Goal: Find specific page/section: Find specific page/section

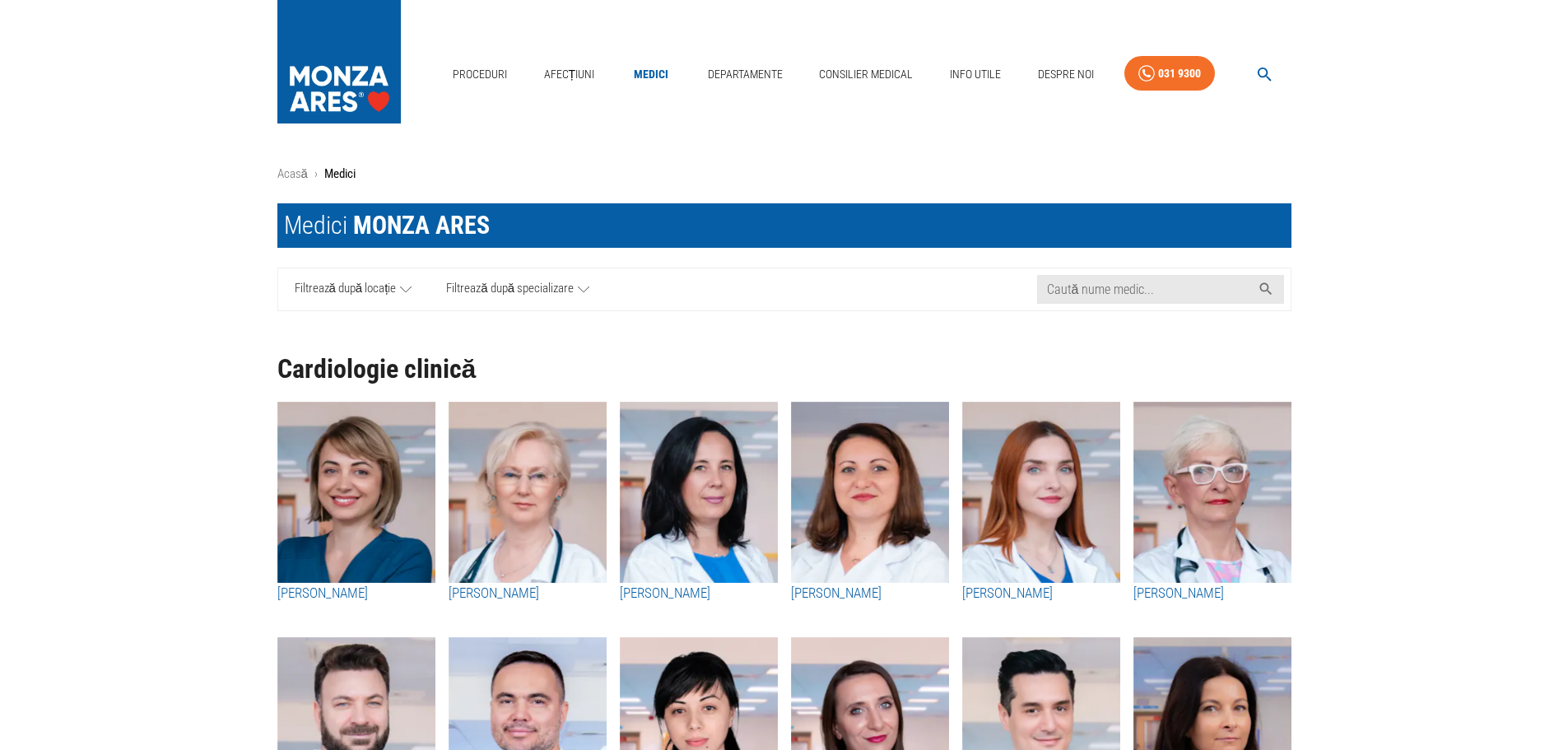
click at [1256, 72] on icon "button" at bounding box center [1265, 75] width 19 height 19
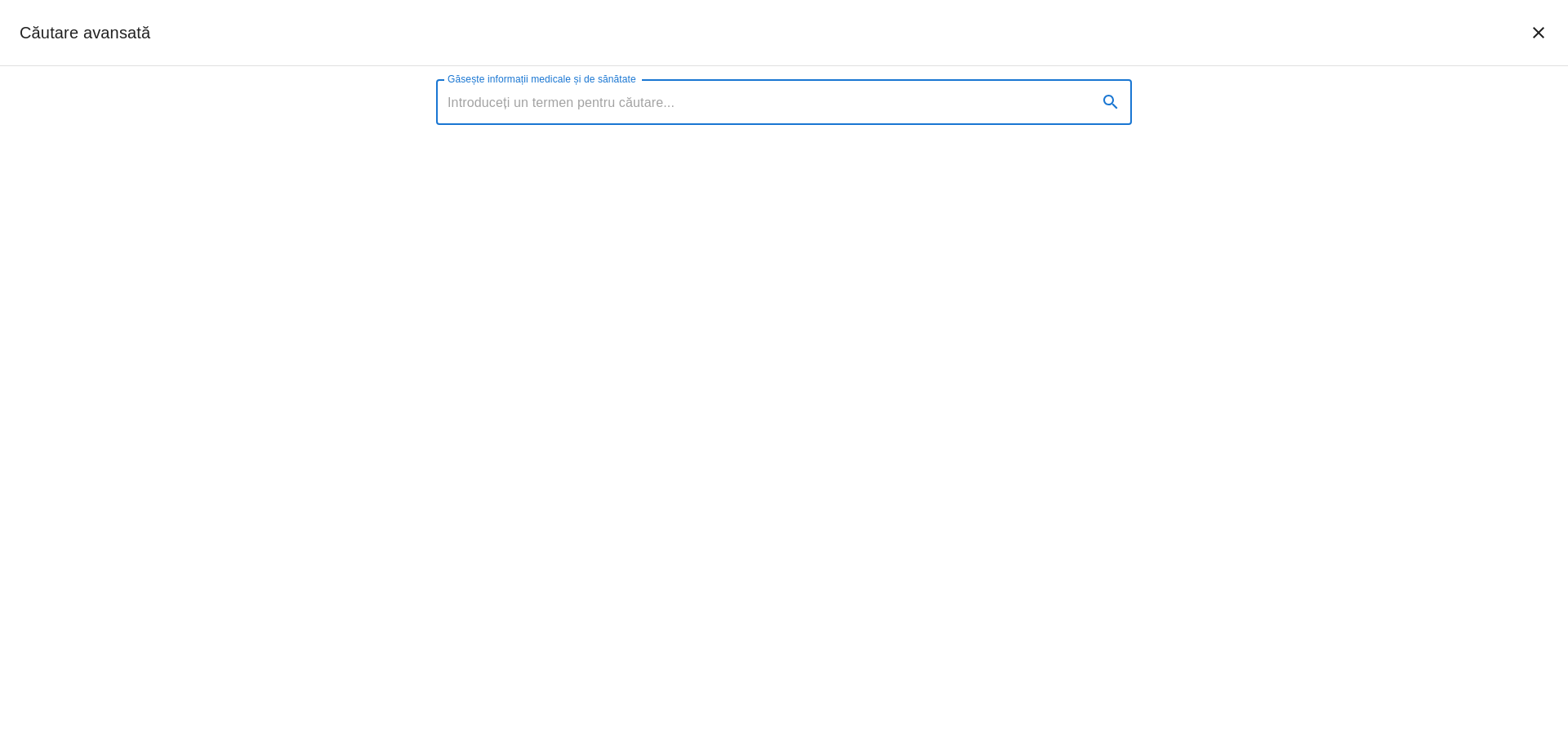
type input "START 1. [PERSON_NAME] 2. [PERSON_NAME] 3.Florică 4.Gaby 5.[PERSON_NAME] 6.Cata…"
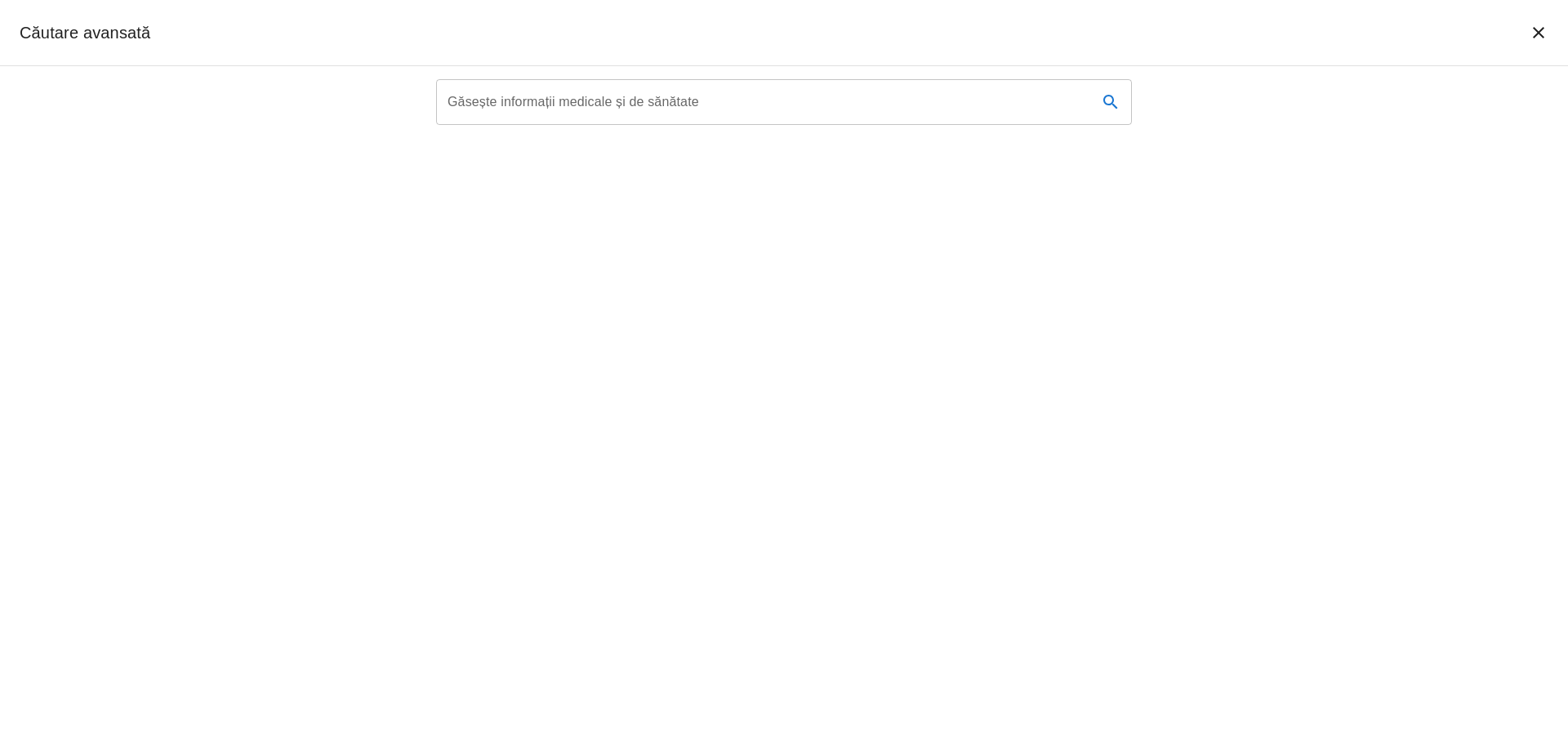
click at [530, 100] on label "Găsește informații medicale și de sănătate" at bounding box center [573, 101] width 251 height 19
click at [530, 100] on input "Găsește informații medicale și de sănătate" at bounding box center [760, 102] width 649 height 46
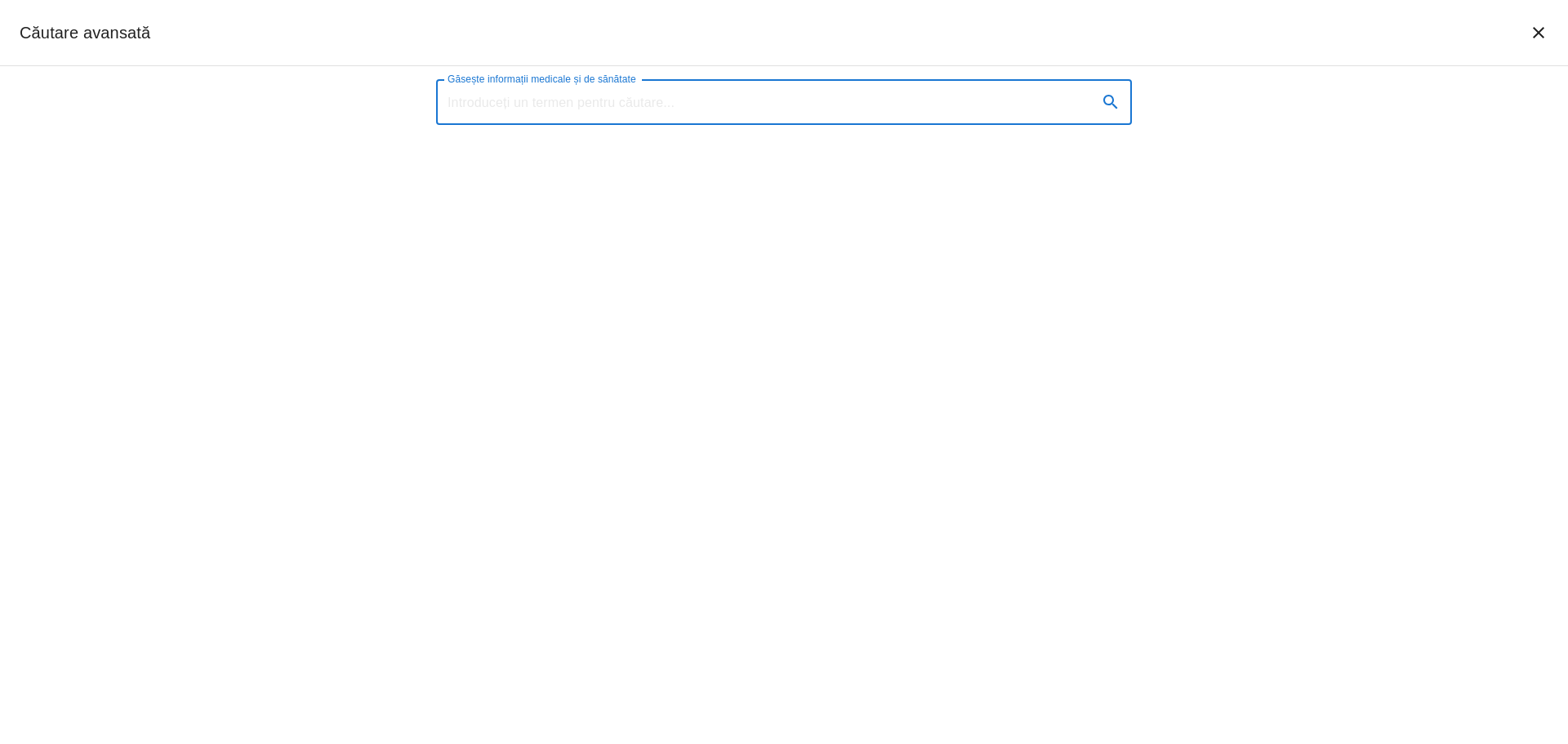
paste input "Roman-[PERSON_NAME]"
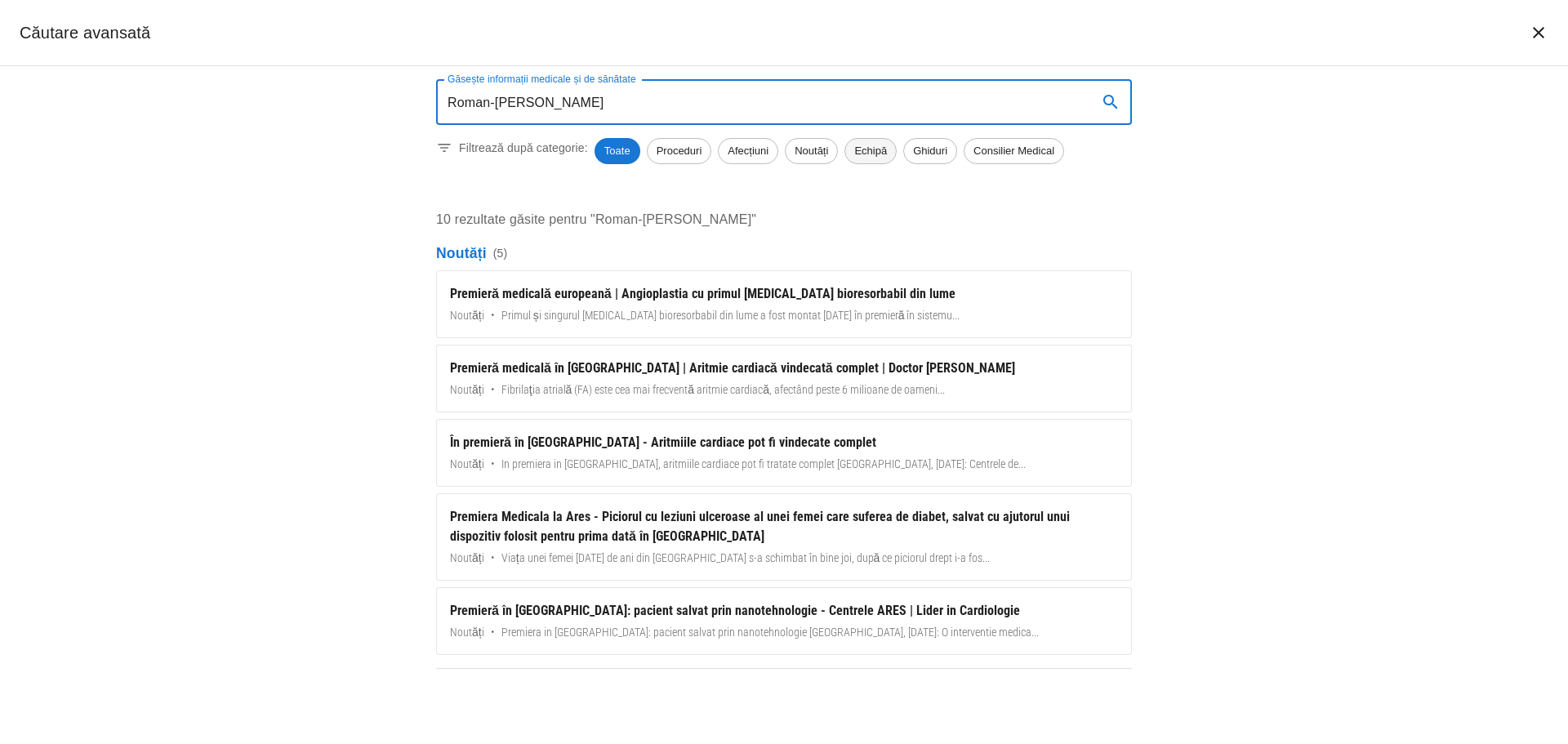
type input "Roman-[PERSON_NAME]"
click at [874, 151] on span "Echipă" at bounding box center [870, 151] width 50 height 16
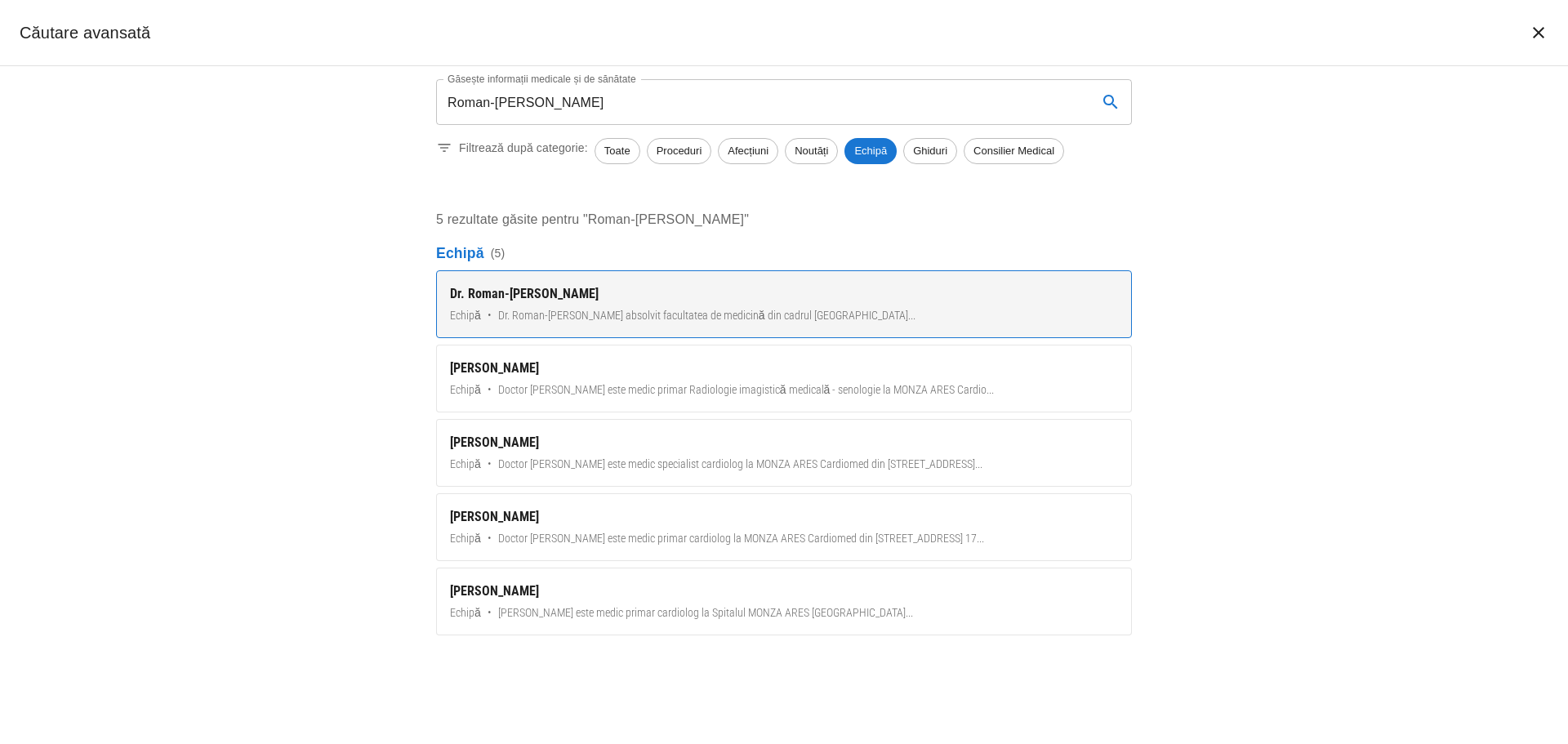
click at [605, 302] on div "Dr. Roman-[PERSON_NAME]" at bounding box center [783, 293] width 668 height 19
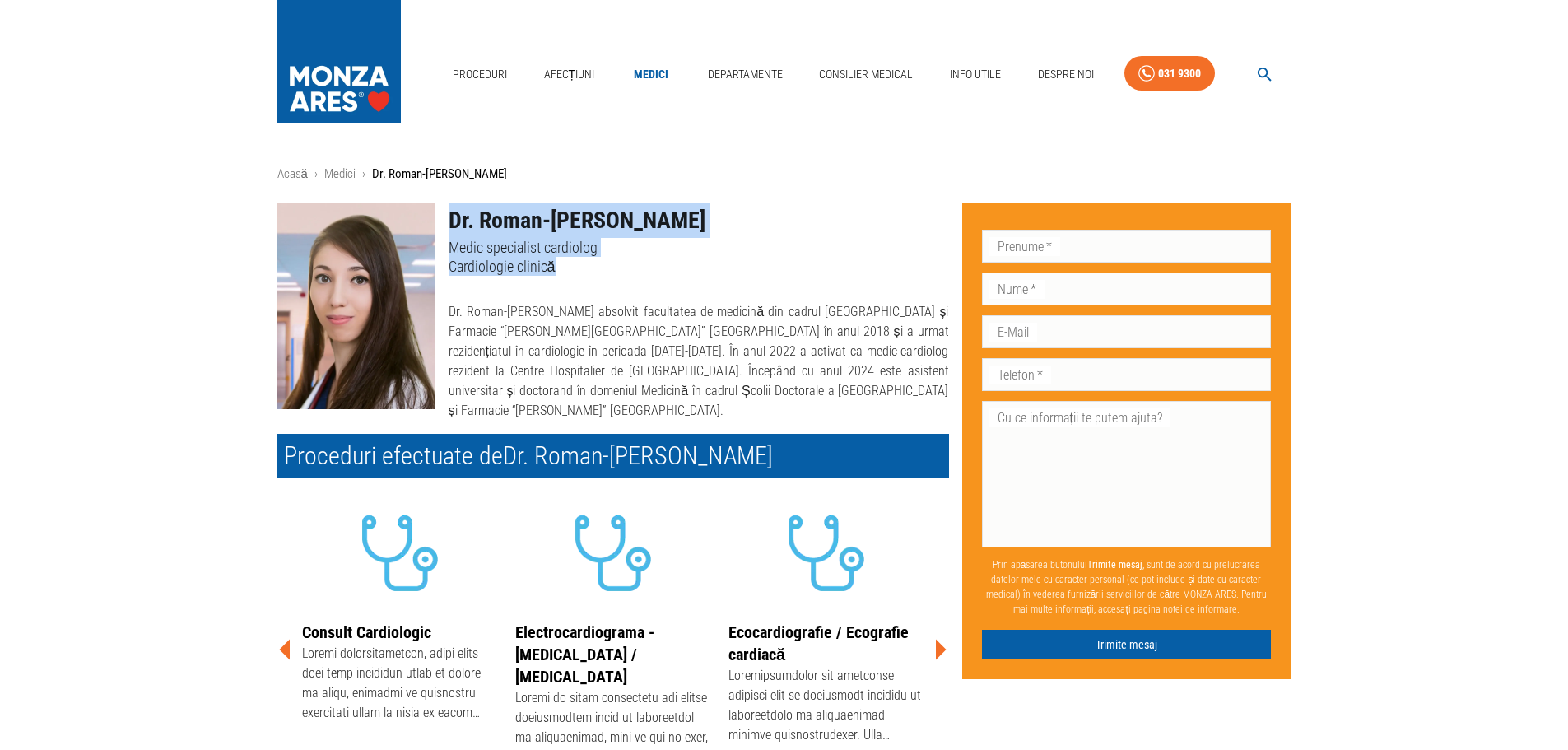
drag, startPoint x: 553, startPoint y: 282, endPoint x: 427, endPoint y: 272, distance: 126.4
click at [427, 272] on div "Dr. [PERSON_NAME] Medic specialist cardiolog Cardiologie clinică Dr. Roman-[PER…" at bounding box center [606, 305] width 685 height 230
click at [568, 272] on p "Cardiologie clinică" at bounding box center [698, 266] width 500 height 19
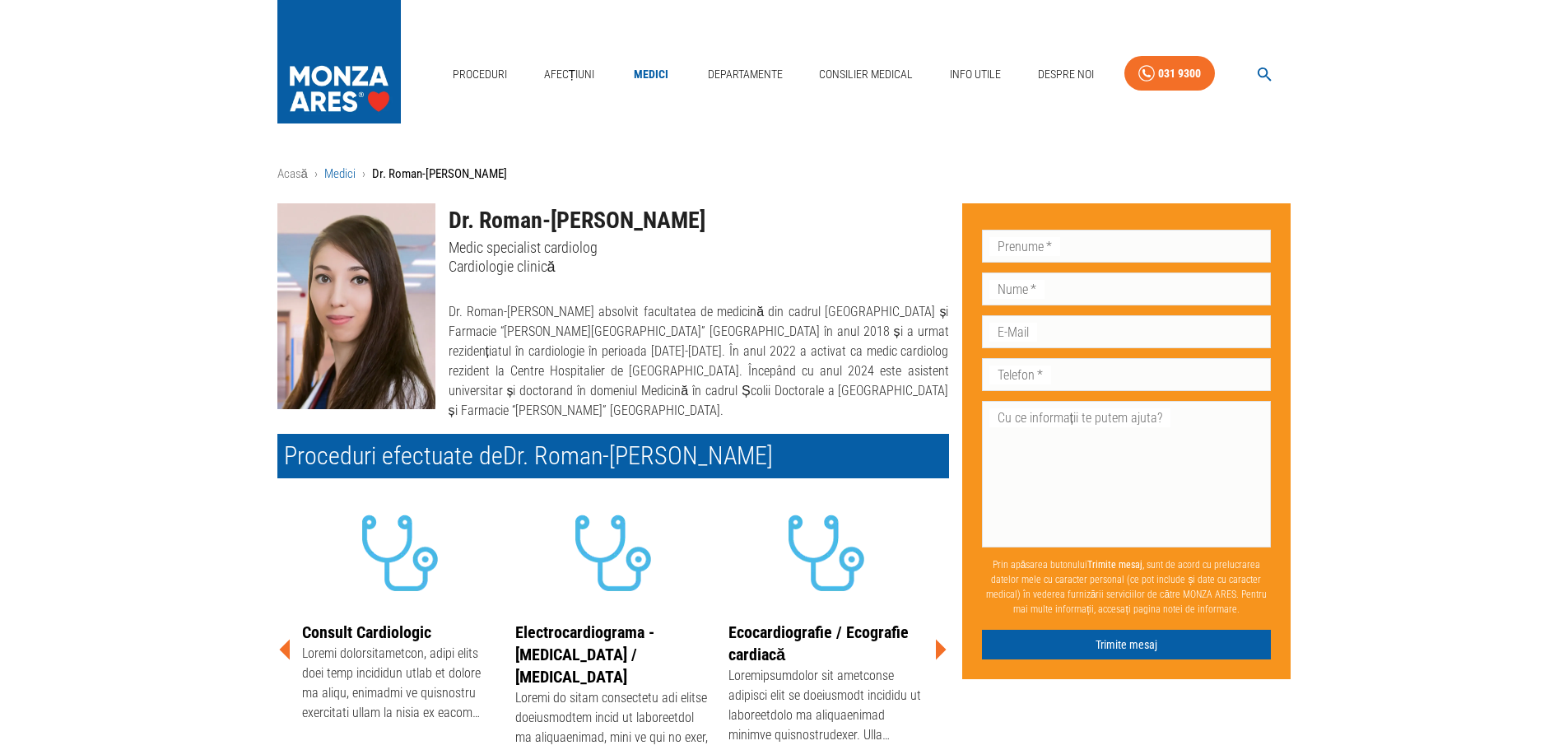
click at [335, 171] on link "Medici" at bounding box center [340, 174] width 31 height 15
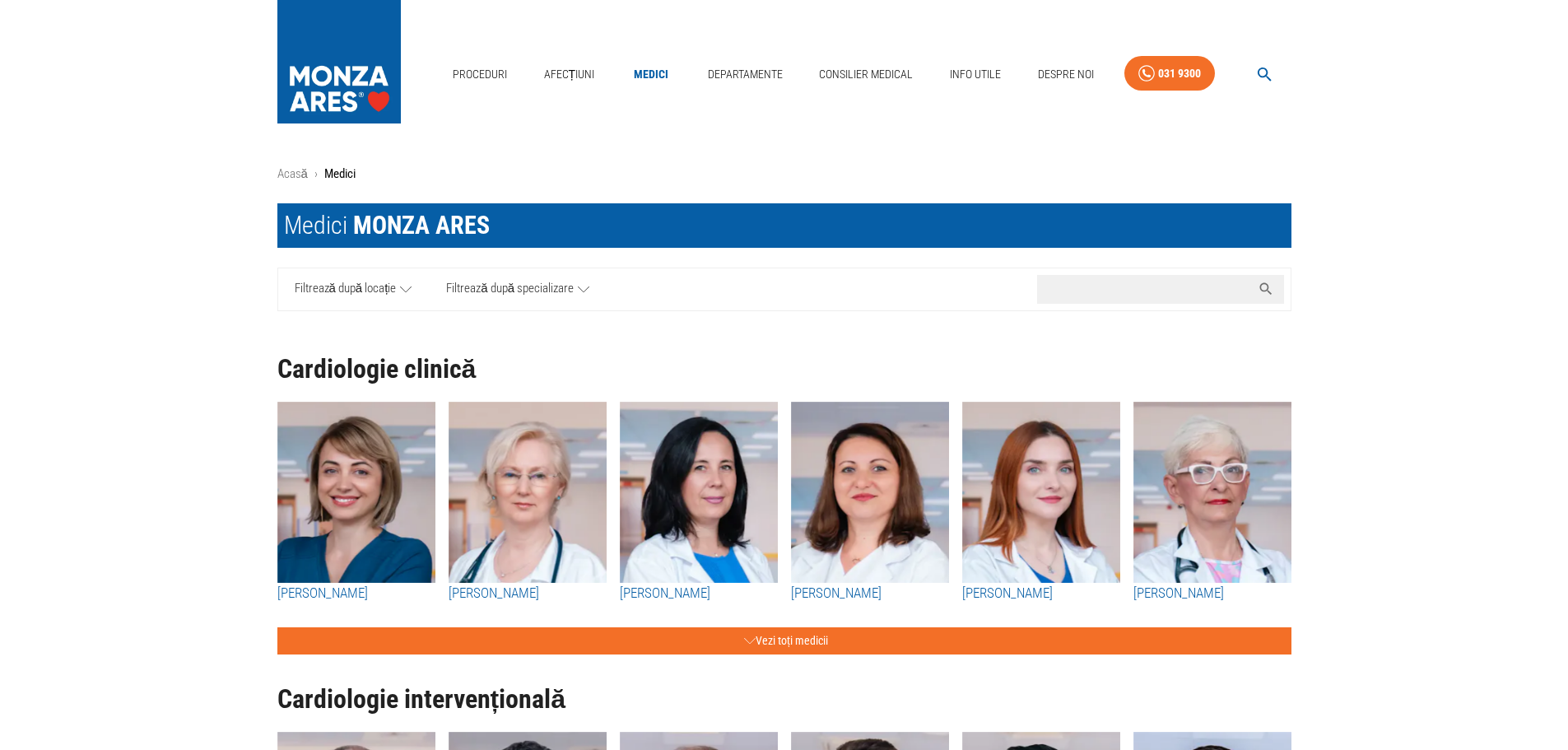
click at [1168, 286] on input "Caută nume medic..." at bounding box center [1144, 288] width 214 height 29
paste input "Roman-[PERSON_NAME]"
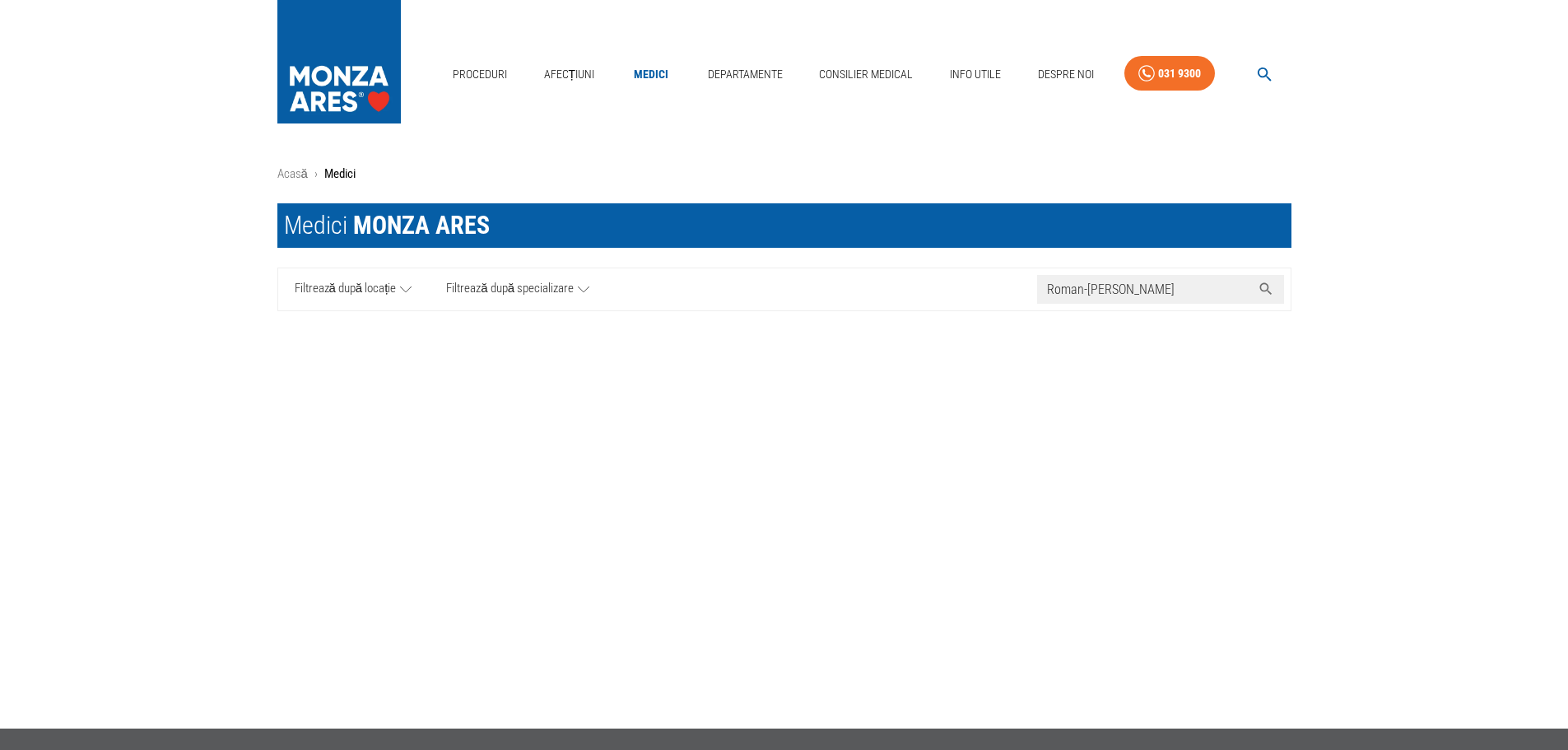
drag, startPoint x: 1125, startPoint y: 289, endPoint x: 1010, endPoint y: 287, distance: 115.0
click at [1010, 287] on div "Filtrează după locație Filtrează după specializare Caută nume medic... Roman-[P…" at bounding box center [784, 288] width 1014 height 43
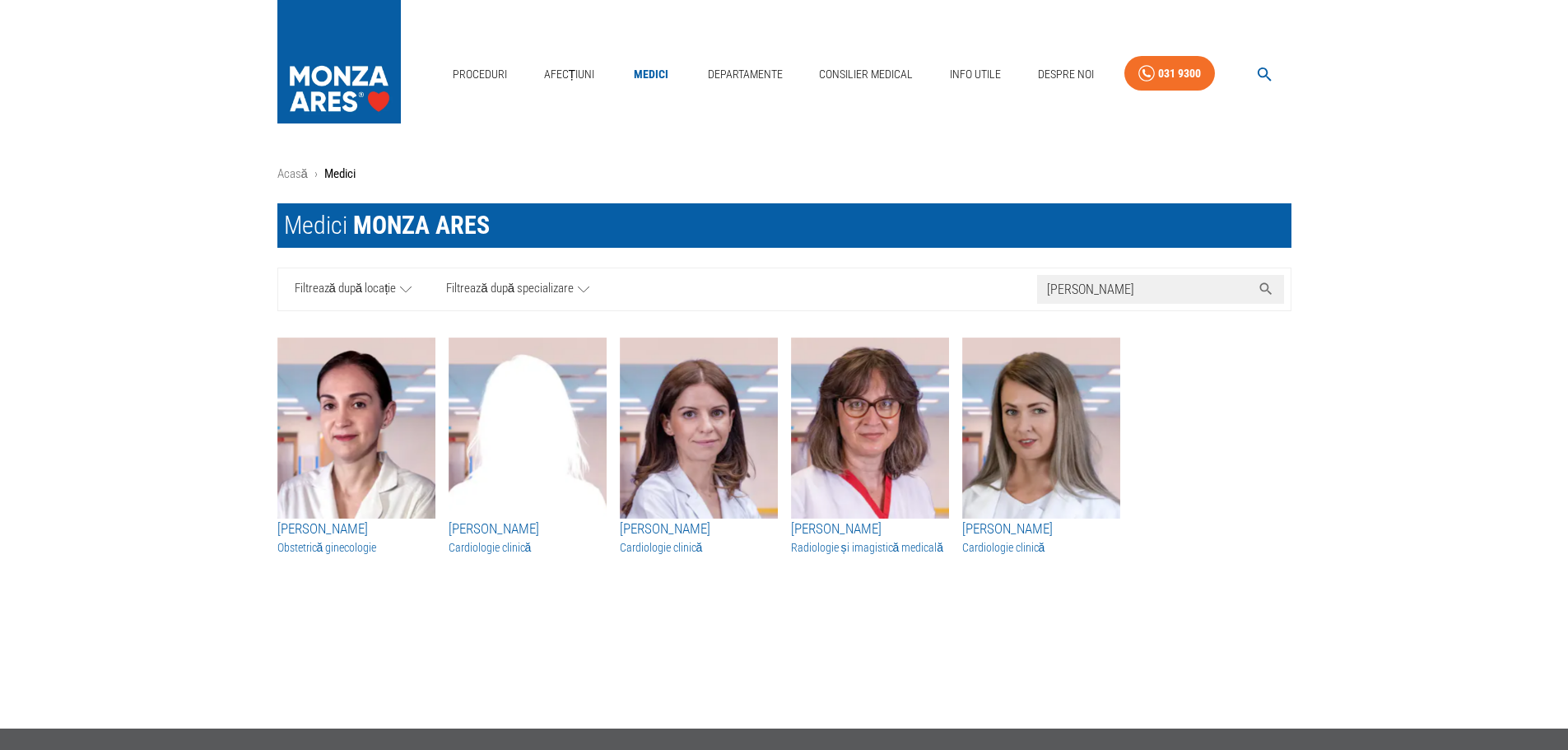
type input "[PERSON_NAME]"
